Goal: Information Seeking & Learning: Learn about a topic

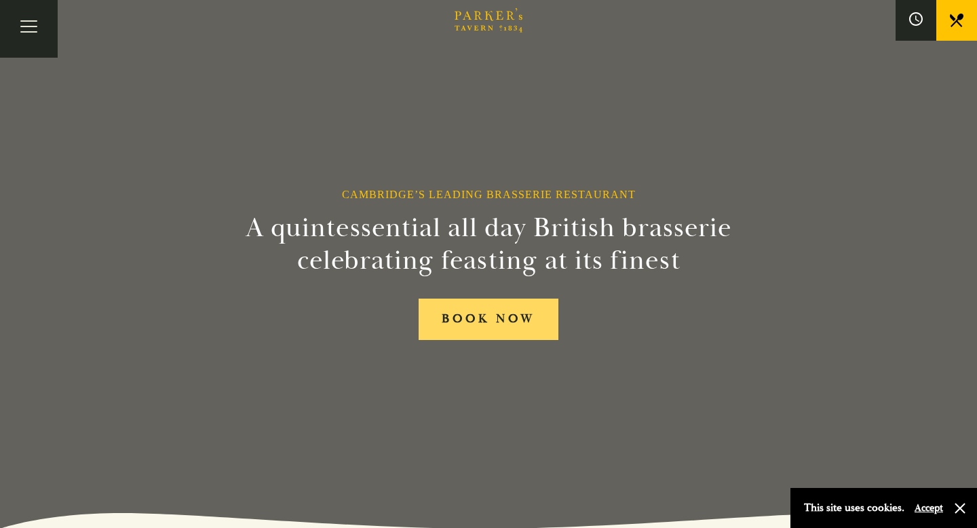
click at [492, 334] on link "BOOK NOW" at bounding box center [489, 318] width 140 height 41
click at [45, 35] on button "Toggle navigation" at bounding box center [29, 29] width 58 height 58
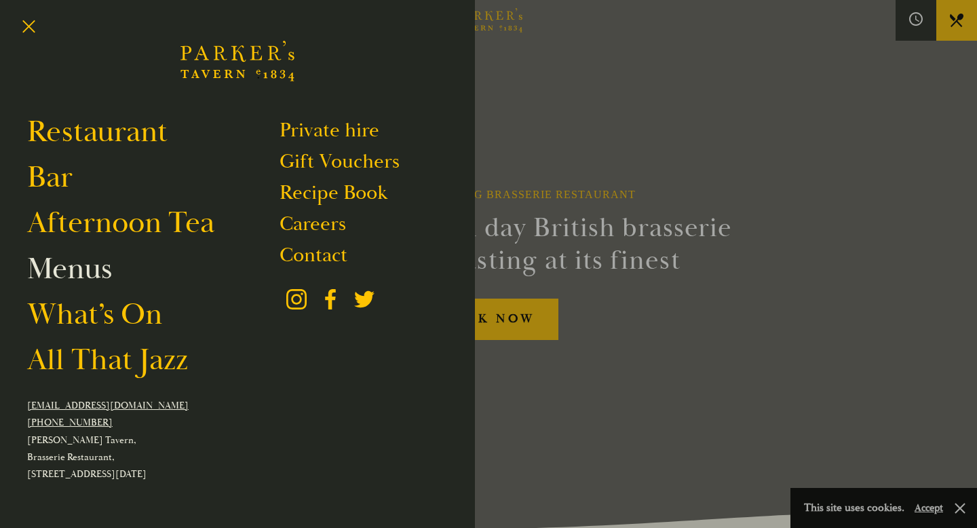
click at [77, 267] on link "Menus" at bounding box center [69, 269] width 85 height 38
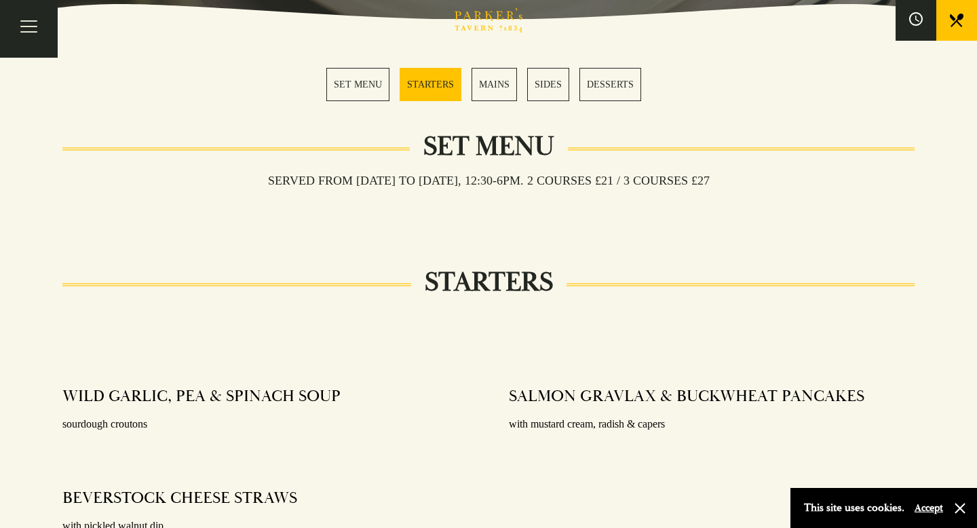
scroll to position [422, 0]
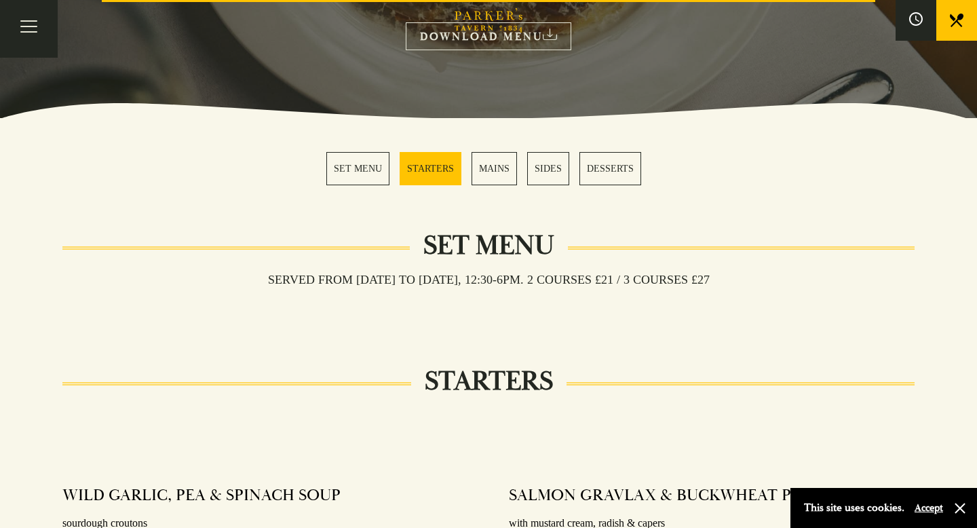
click at [378, 170] on link "SET MENU" at bounding box center [357, 168] width 63 height 33
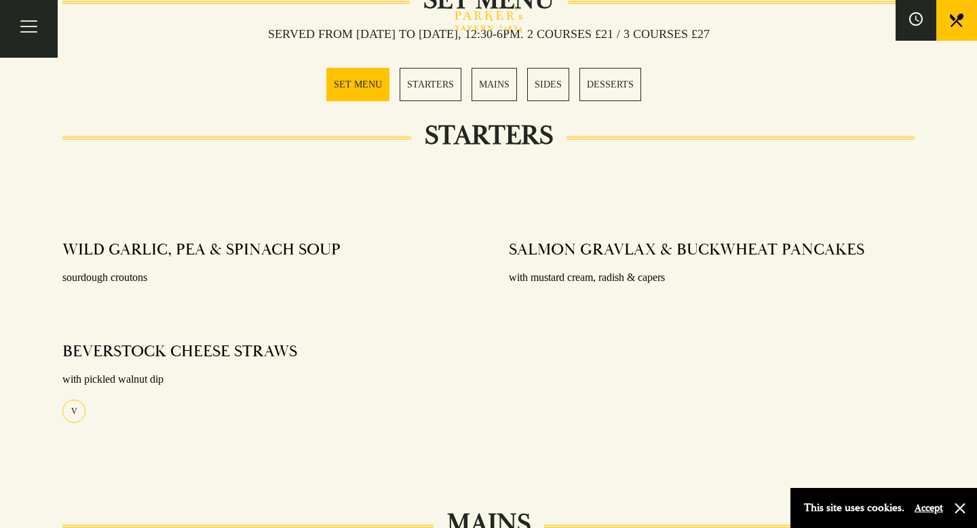
click at [438, 96] on link "STARTERS" at bounding box center [431, 84] width 62 height 33
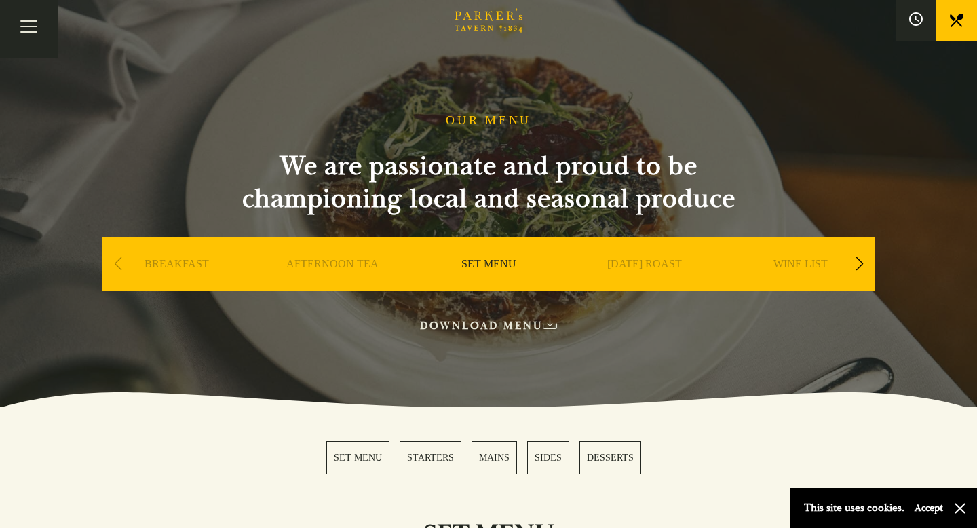
click at [469, 325] on link "DOWNLOAD MENU" at bounding box center [489, 325] width 166 height 28
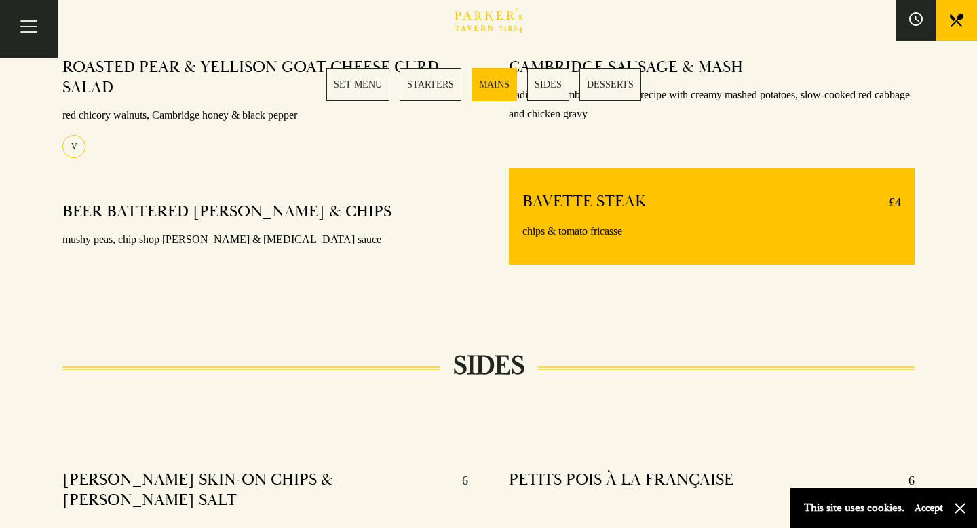
scroll to position [1093, 0]
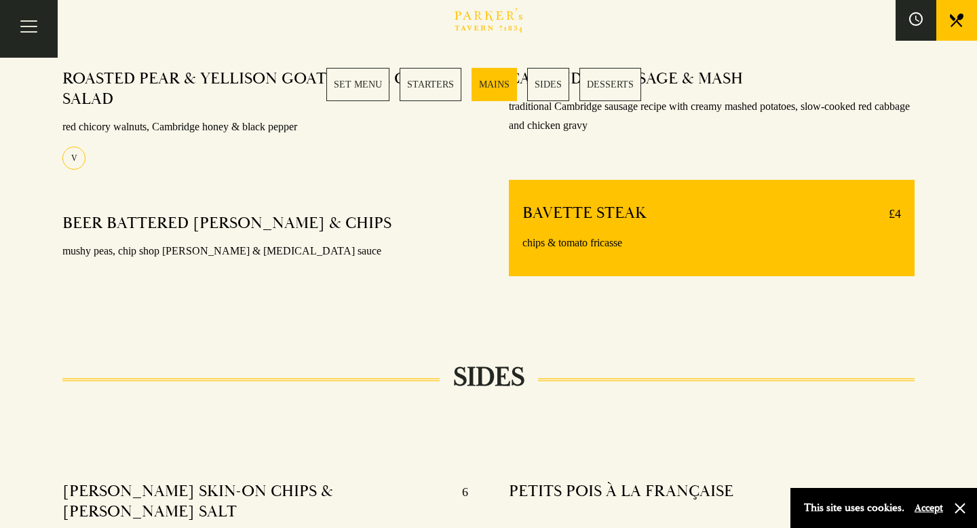
click at [589, 94] on link "DESSERTS" at bounding box center [610, 84] width 62 height 33
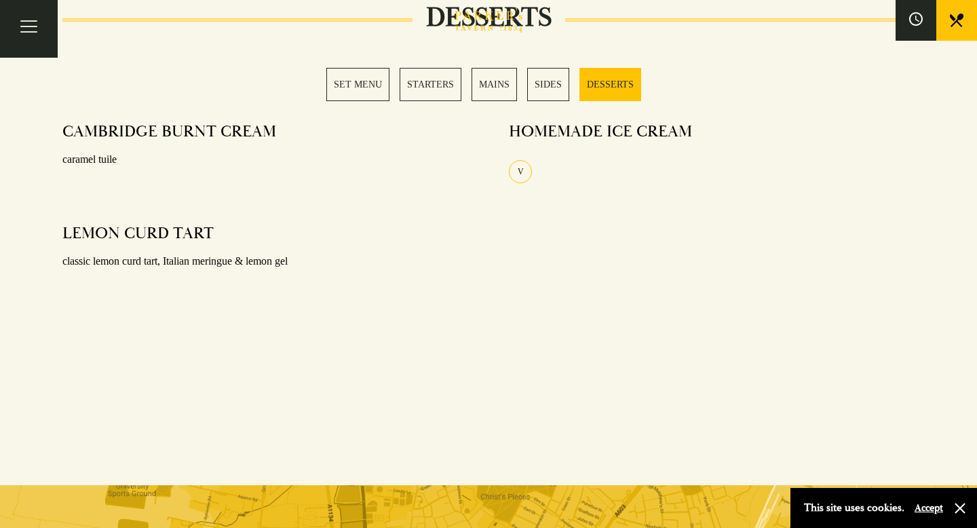
scroll to position [1717, 0]
click at [558, 119] on section "SET MENU STARTERS MAINS SIDES DESSERTS" at bounding box center [488, 84] width 977 height 101
click at [537, 124] on section "SET MENU STARTERS MAINS SIDES DESSERTS" at bounding box center [488, 84] width 977 height 101
click at [528, 160] on div "V" at bounding box center [520, 171] width 23 height 23
click at [516, 160] on div "V" at bounding box center [520, 171] width 23 height 23
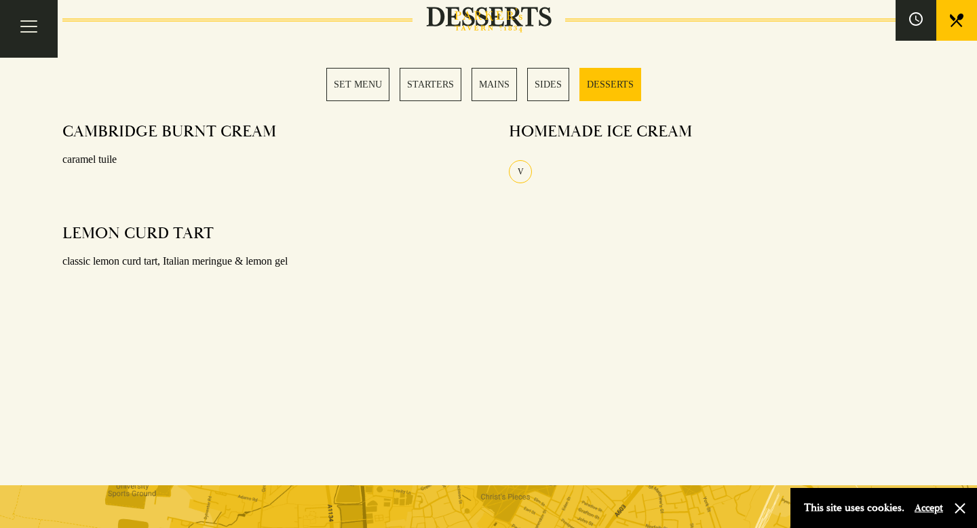
click at [144, 214] on div "LEMON CURD TART classic lemon curd tart, Italian meringue & lemon gel" at bounding box center [265, 248] width 406 height 68
click at [37, 26] on button "Toggle navigation" at bounding box center [29, 29] width 58 height 58
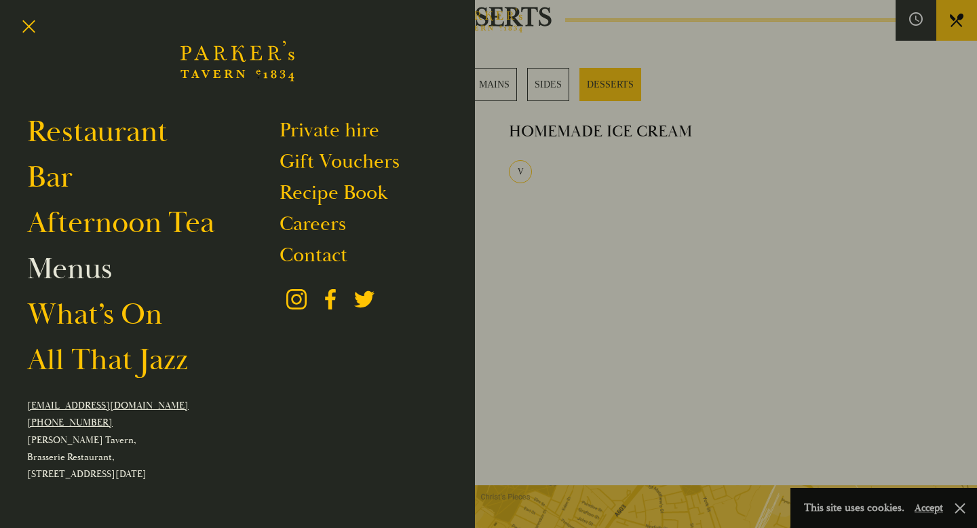
click at [83, 271] on link "Menus" at bounding box center [69, 269] width 85 height 38
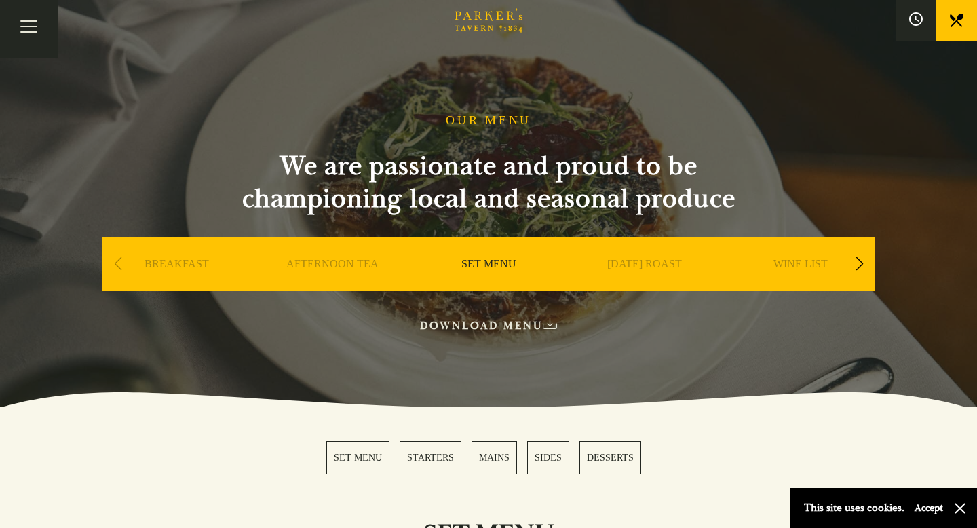
click at [642, 265] on link "SUNDAY ROAST" at bounding box center [644, 284] width 75 height 54
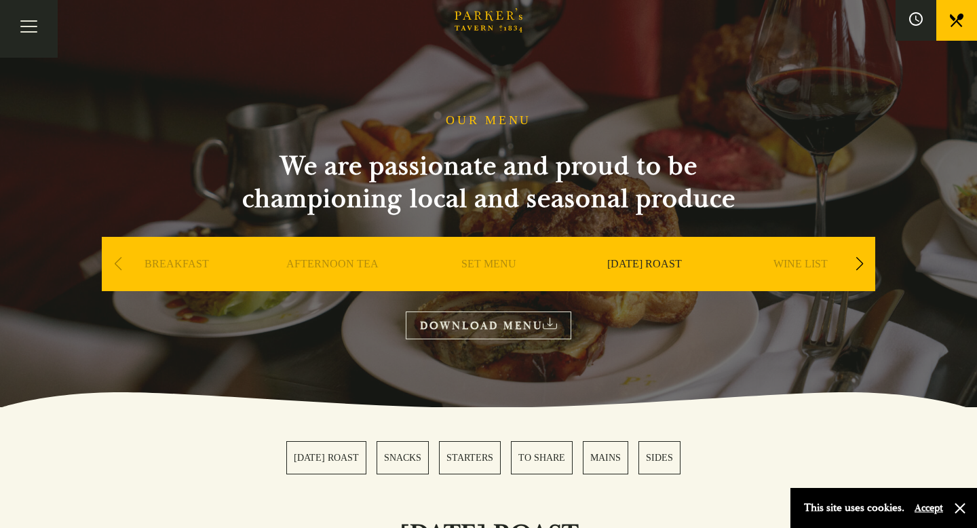
click at [860, 267] on div "Next slide" at bounding box center [859, 264] width 18 height 30
click at [502, 267] on link "A LA CARTE" at bounding box center [488, 284] width 63 height 54
